Goal: Task Accomplishment & Management: Use online tool/utility

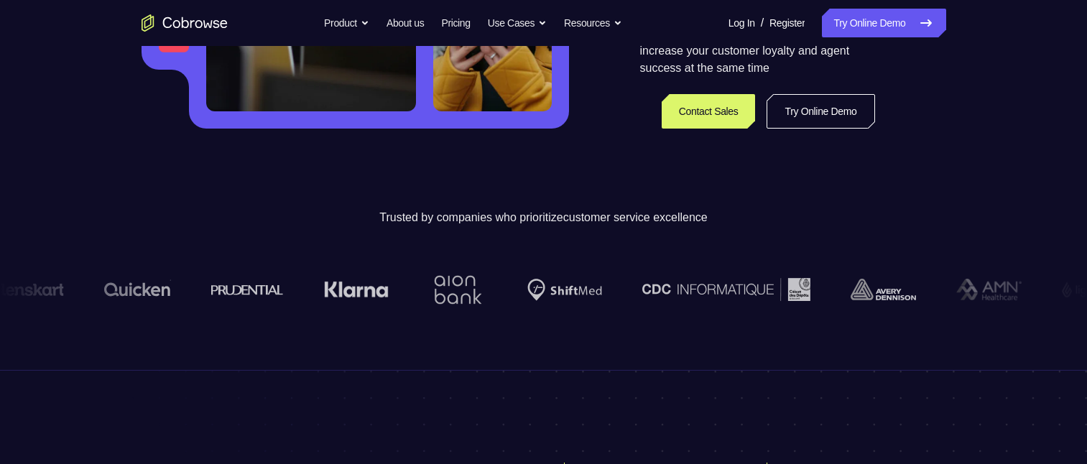
scroll to position [287, 0]
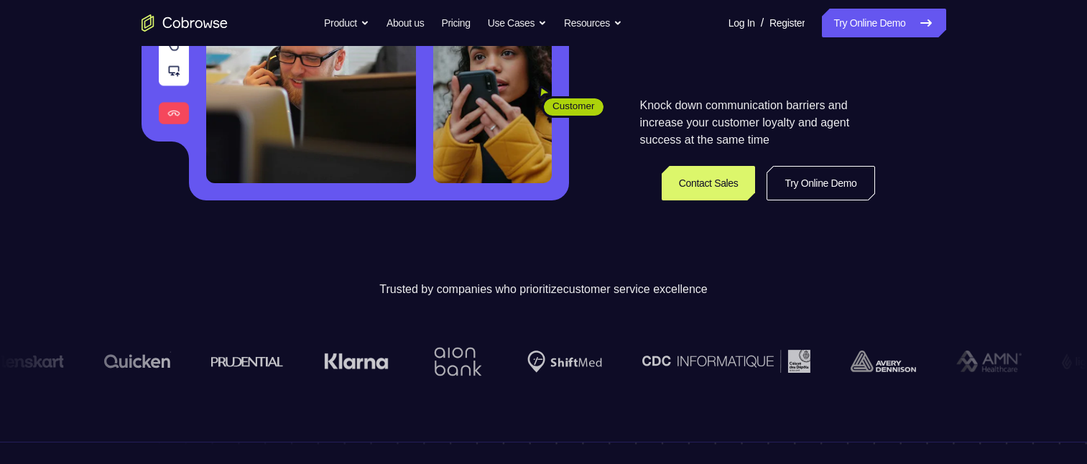
drag, startPoint x: 828, startPoint y: 183, endPoint x: 775, endPoint y: 203, distance: 56.6
click at [829, 183] on link "Try Online Demo" at bounding box center [820, 183] width 108 height 34
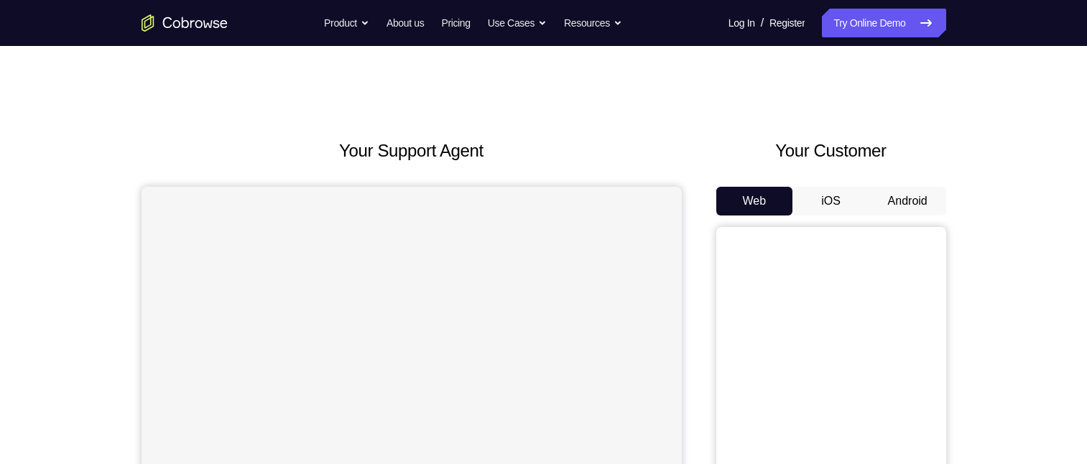
click at [906, 199] on button "Android" at bounding box center [907, 201] width 77 height 29
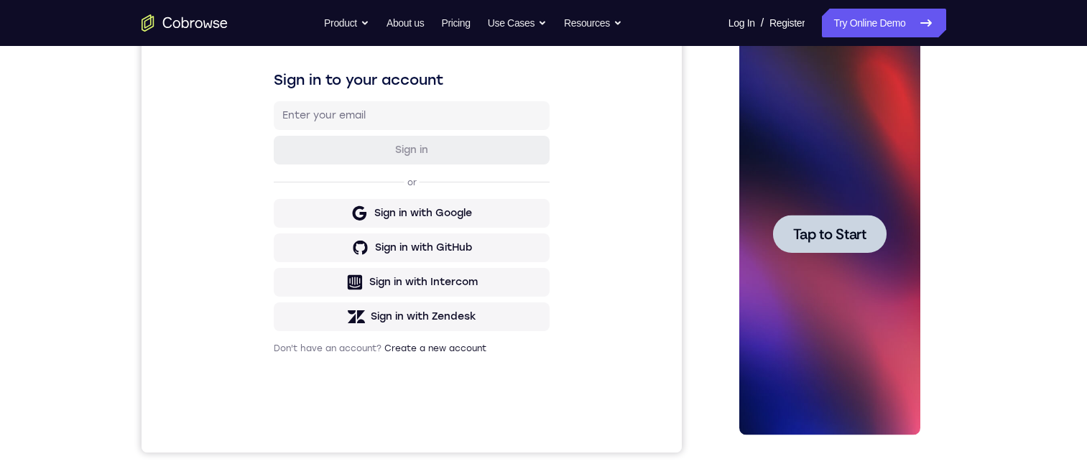
click at [845, 227] on span "Tap to Start" at bounding box center [829, 234] width 73 height 14
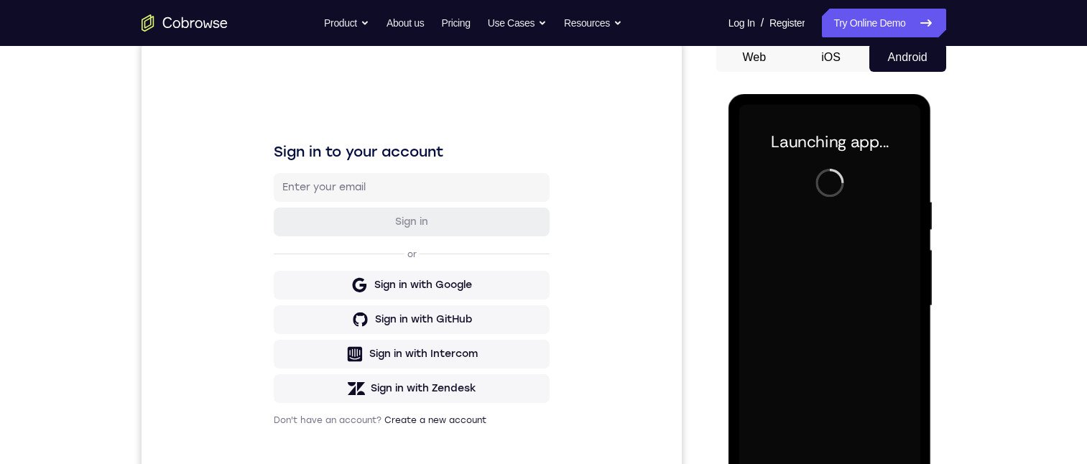
scroll to position [215, 0]
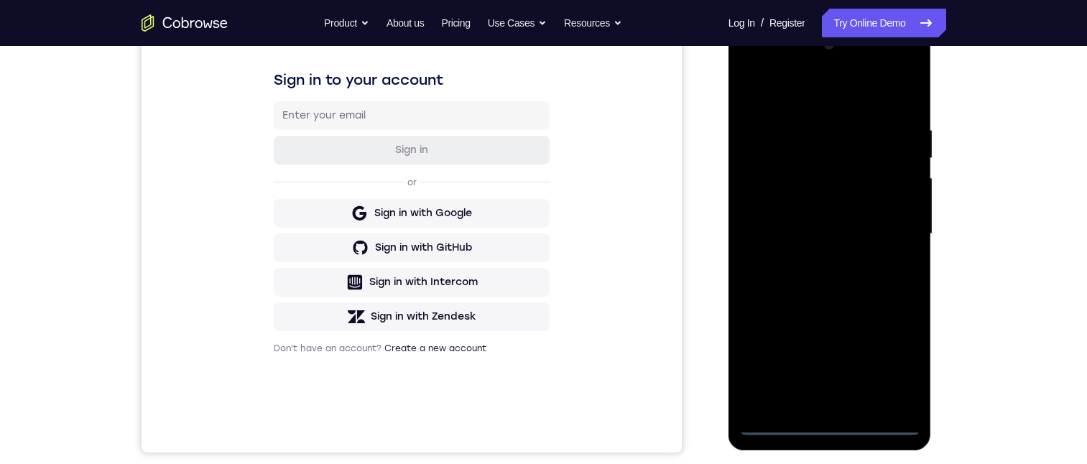
drag, startPoint x: 831, startPoint y: 427, endPoint x: 817, endPoint y: 437, distance: 16.5
click at [830, 427] on div at bounding box center [829, 234] width 181 height 402
click at [885, 359] on div at bounding box center [829, 234] width 181 height 402
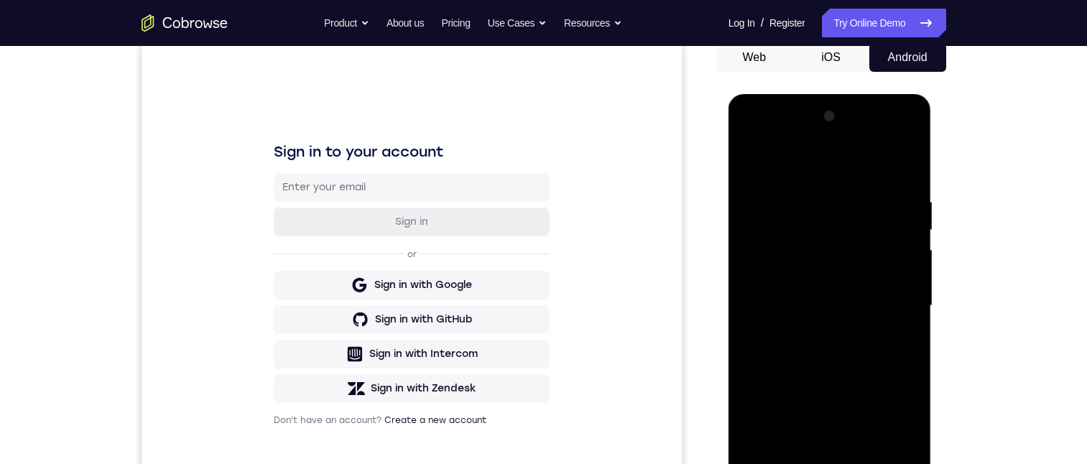
click at [822, 168] on div at bounding box center [829, 306] width 181 height 402
click at [891, 296] on div at bounding box center [829, 306] width 181 height 402
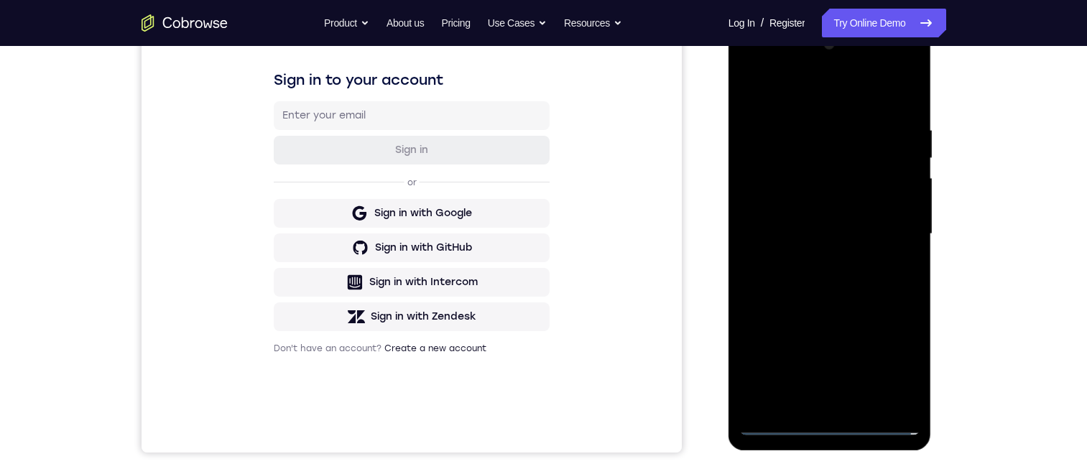
click at [810, 262] on div at bounding box center [829, 234] width 181 height 402
drag, startPoint x: 847, startPoint y: 226, endPoint x: 1663, endPoint y: 290, distance: 819.1
click at [847, 226] on div at bounding box center [829, 234] width 181 height 402
click at [840, 208] on div at bounding box center [829, 234] width 181 height 402
click at [833, 229] on div at bounding box center [829, 234] width 181 height 402
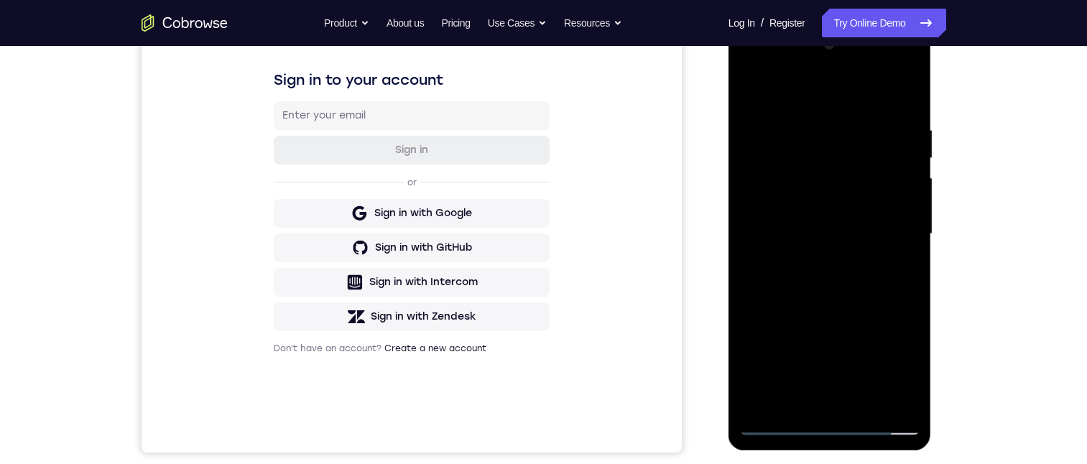
click at [840, 284] on div at bounding box center [829, 234] width 181 height 402
click at [858, 323] on div at bounding box center [829, 234] width 181 height 402
click at [779, 427] on div at bounding box center [829, 234] width 181 height 402
click at [775, 424] on div at bounding box center [829, 234] width 181 height 402
click at [822, 220] on div at bounding box center [829, 234] width 181 height 402
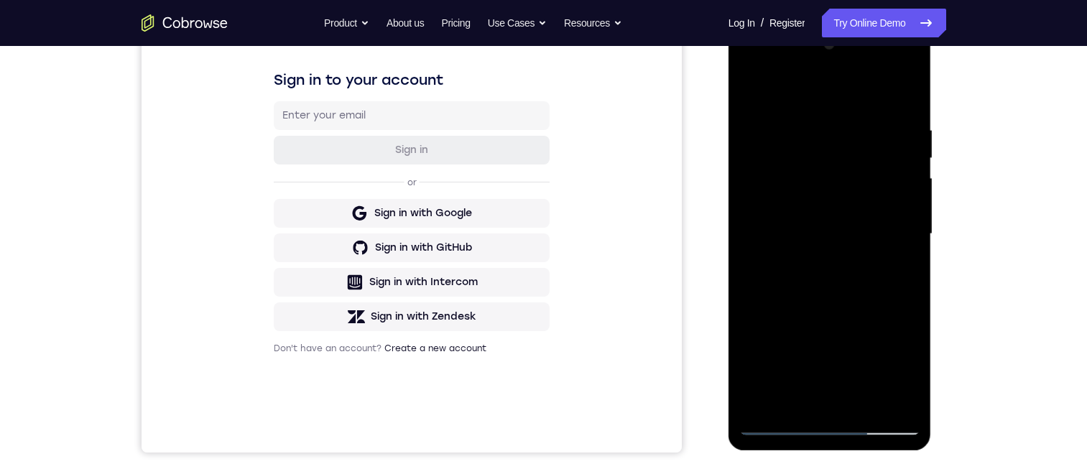
click at [809, 202] on div at bounding box center [829, 234] width 181 height 402
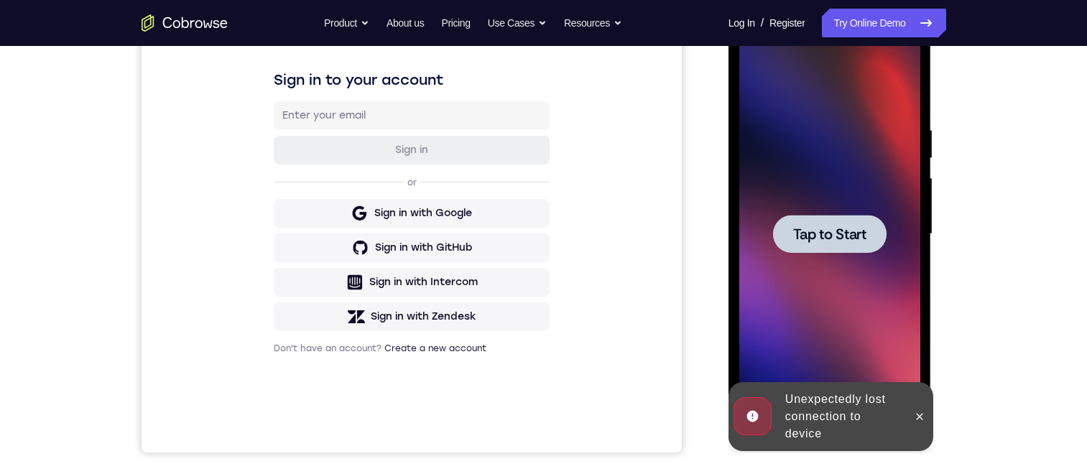
click at [833, 241] on span "Tap to Start" at bounding box center [829, 234] width 73 height 14
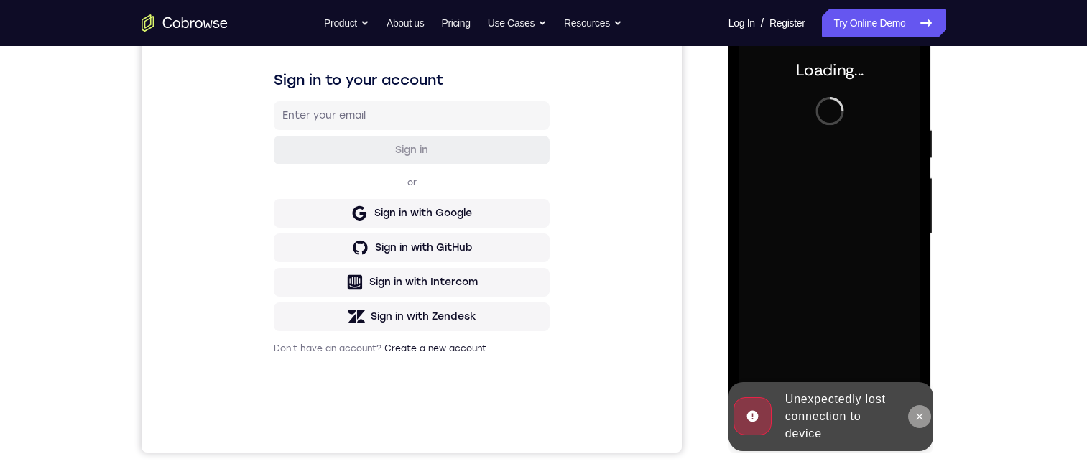
click at [919, 417] on icon at bounding box center [919, 416] width 6 height 6
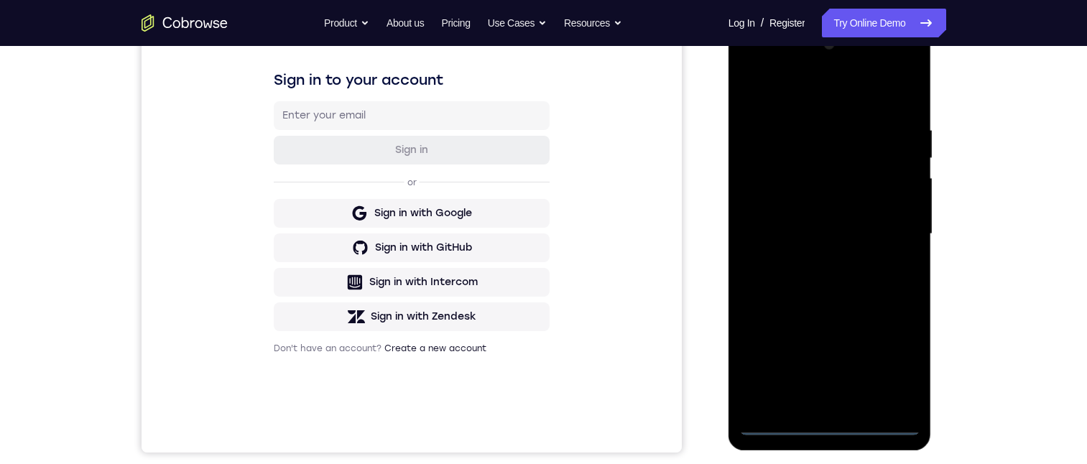
drag, startPoint x: 829, startPoint y: 421, endPoint x: 822, endPoint y: 422, distance: 7.3
click at [828, 422] on div at bounding box center [829, 234] width 181 height 402
click at [888, 364] on div at bounding box center [829, 234] width 181 height 402
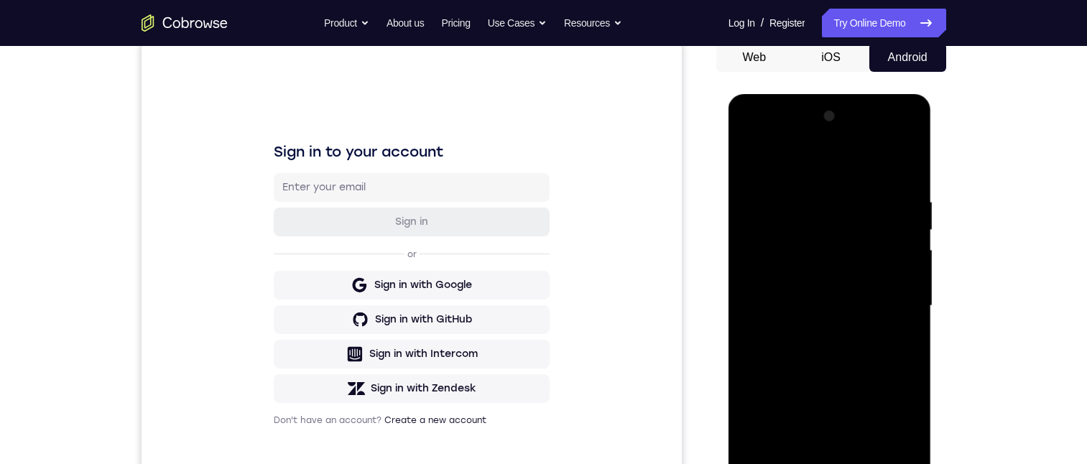
click at [839, 168] on div at bounding box center [829, 306] width 181 height 402
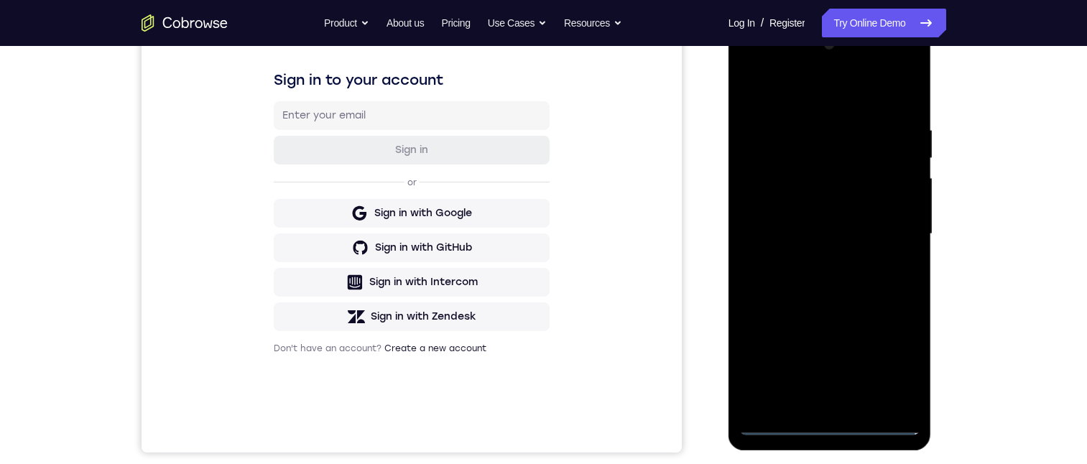
click at [806, 196] on div at bounding box center [829, 234] width 181 height 402
click at [815, 156] on div at bounding box center [829, 234] width 181 height 402
